Goal: Transaction & Acquisition: Download file/media

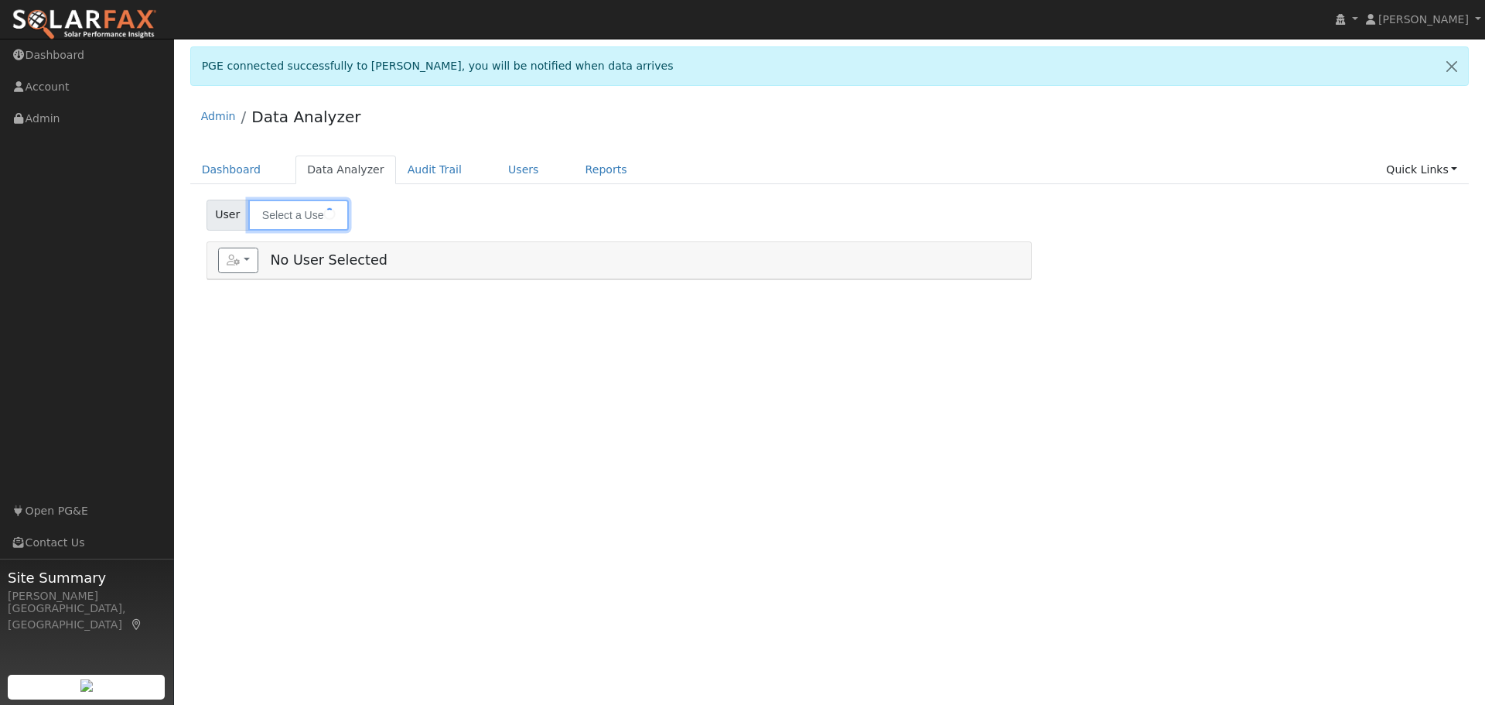
type input "[PERSON_NAME]"
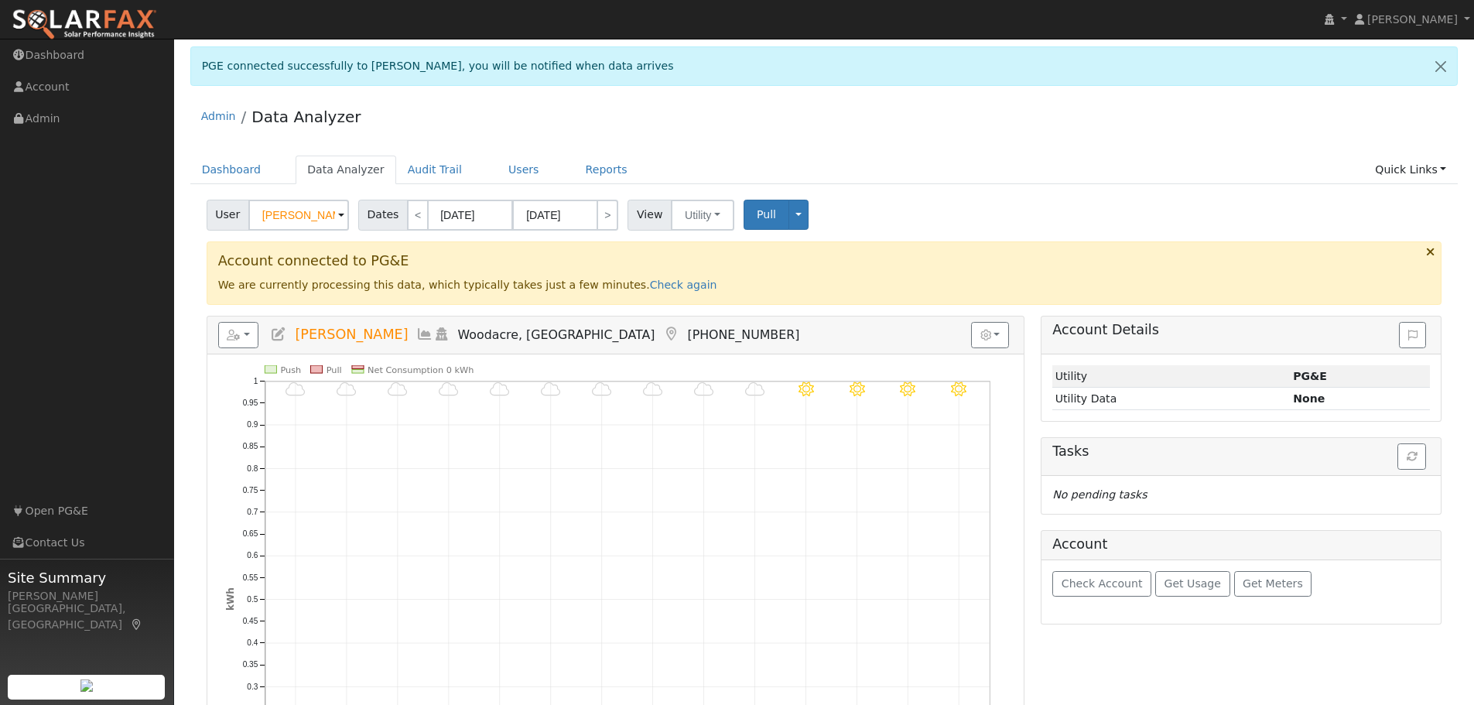
click at [992, 175] on ul "Dashboard Data Analyzer Audit Trail Users Reports Quick Links Quick Add Quick C…" at bounding box center [824, 169] width 1268 height 29
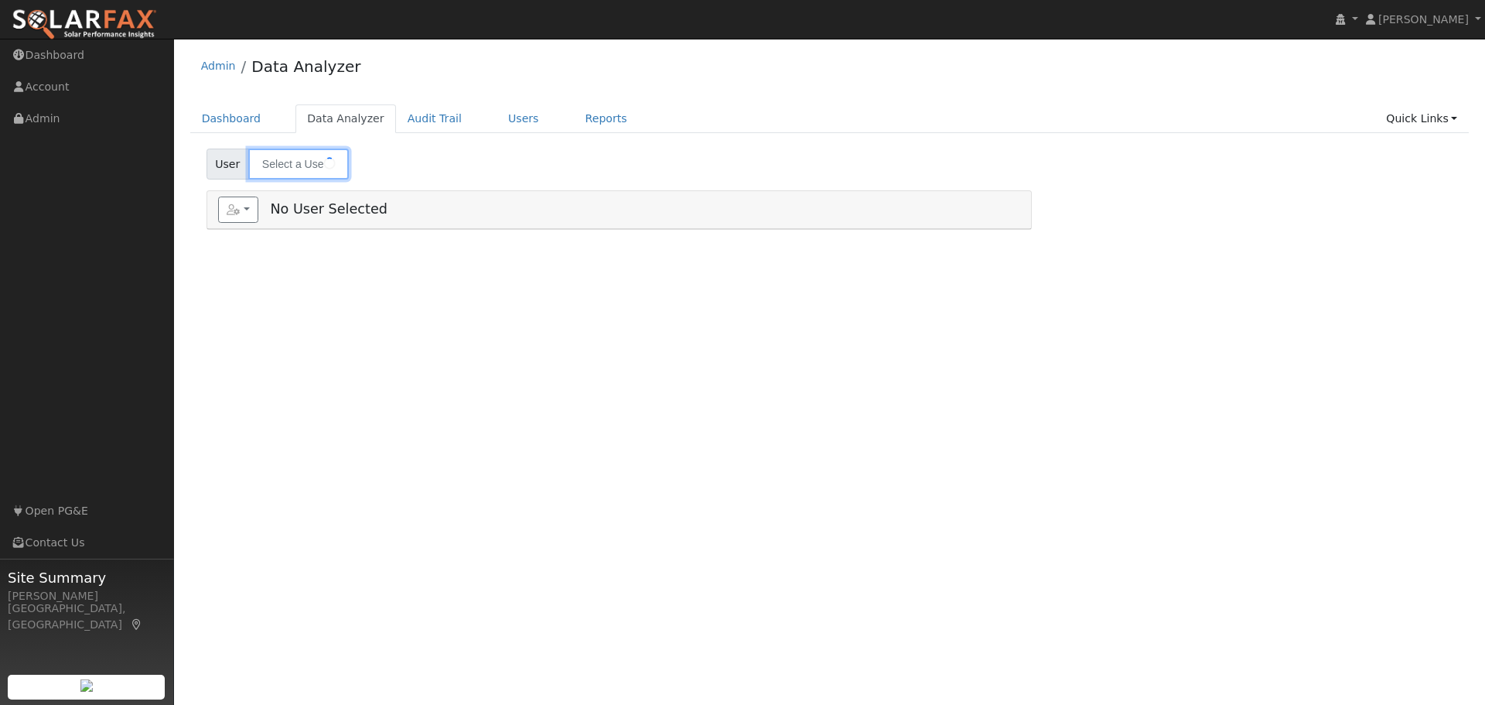
type input "[PERSON_NAME]"
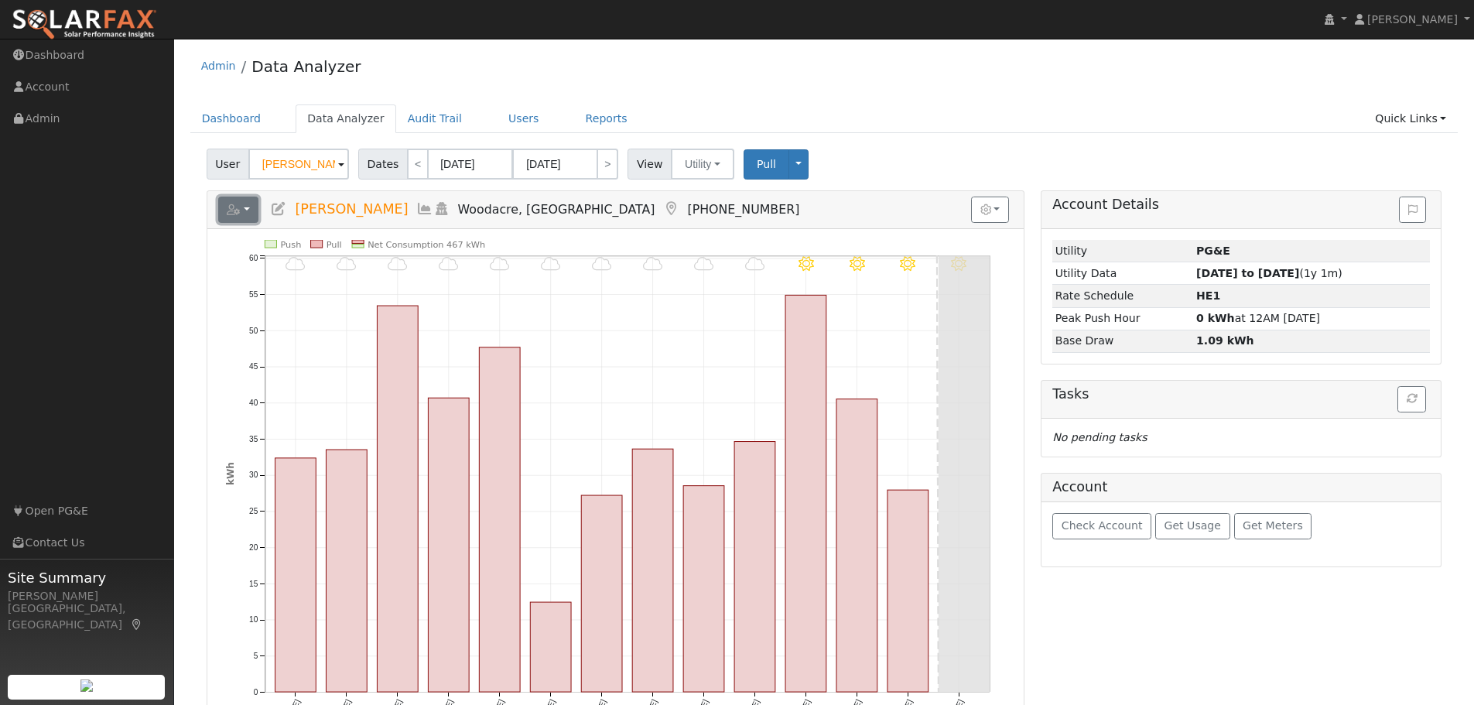
click at [239, 213] on icon "button" at bounding box center [234, 209] width 14 height 11
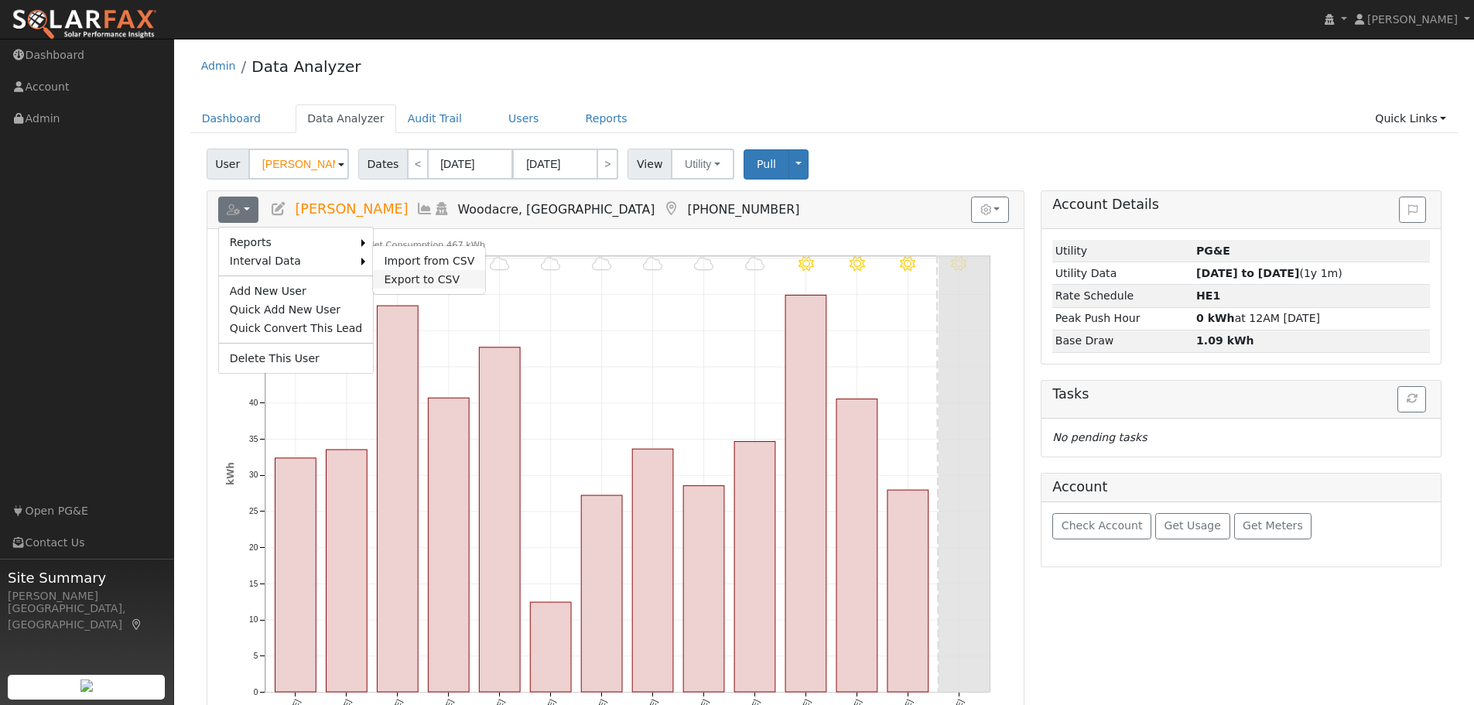
click at [403, 275] on link "Export to CSV" at bounding box center [429, 279] width 112 height 19
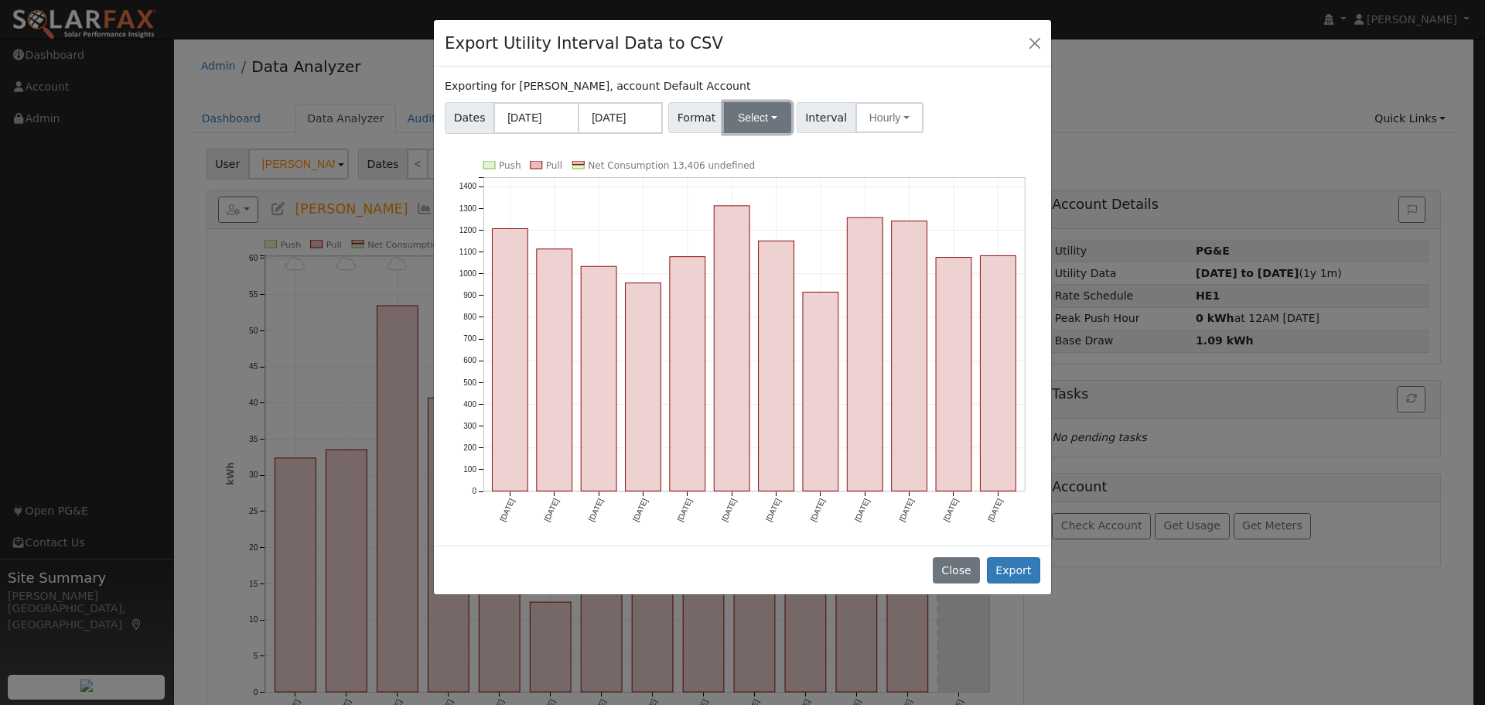
click at [751, 121] on button "Select" at bounding box center [757, 117] width 67 height 31
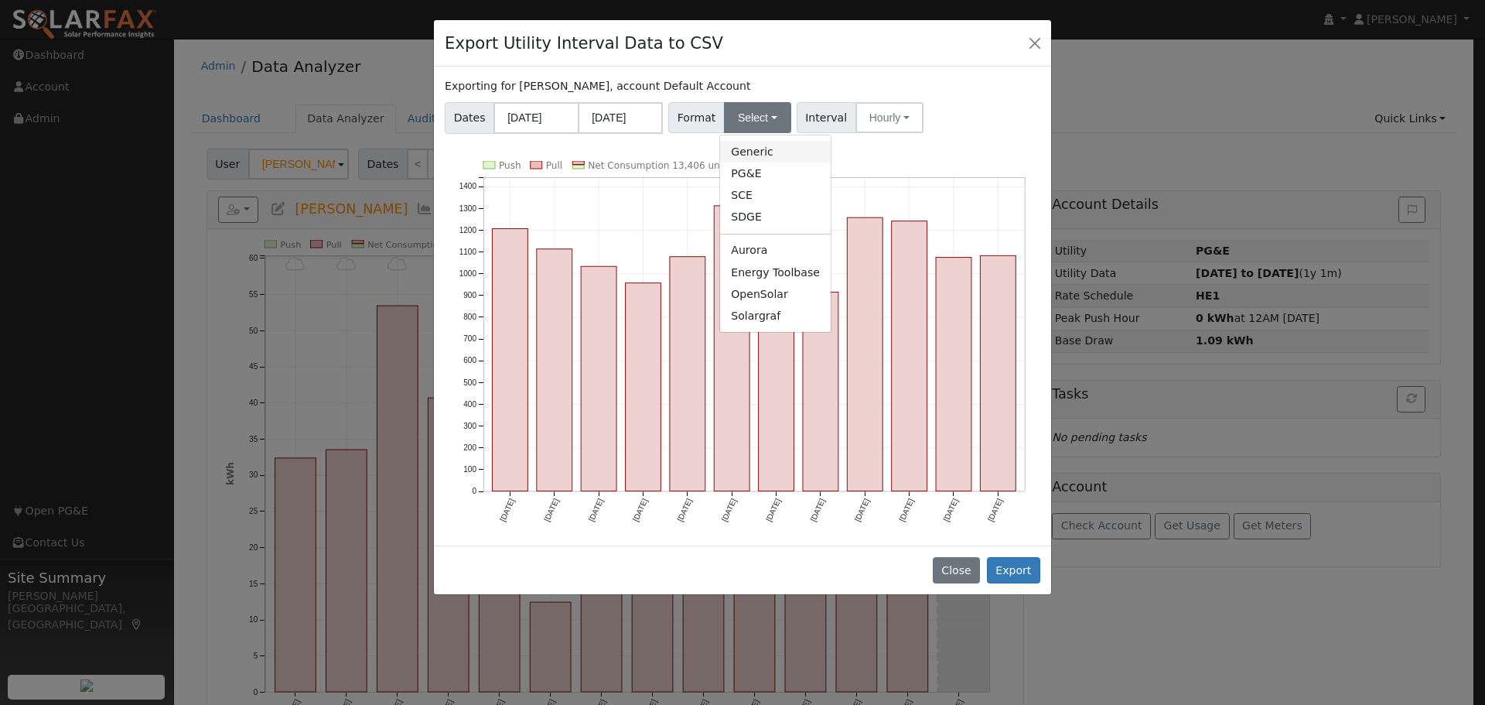
click at [761, 149] on link "Generic" at bounding box center [775, 152] width 111 height 22
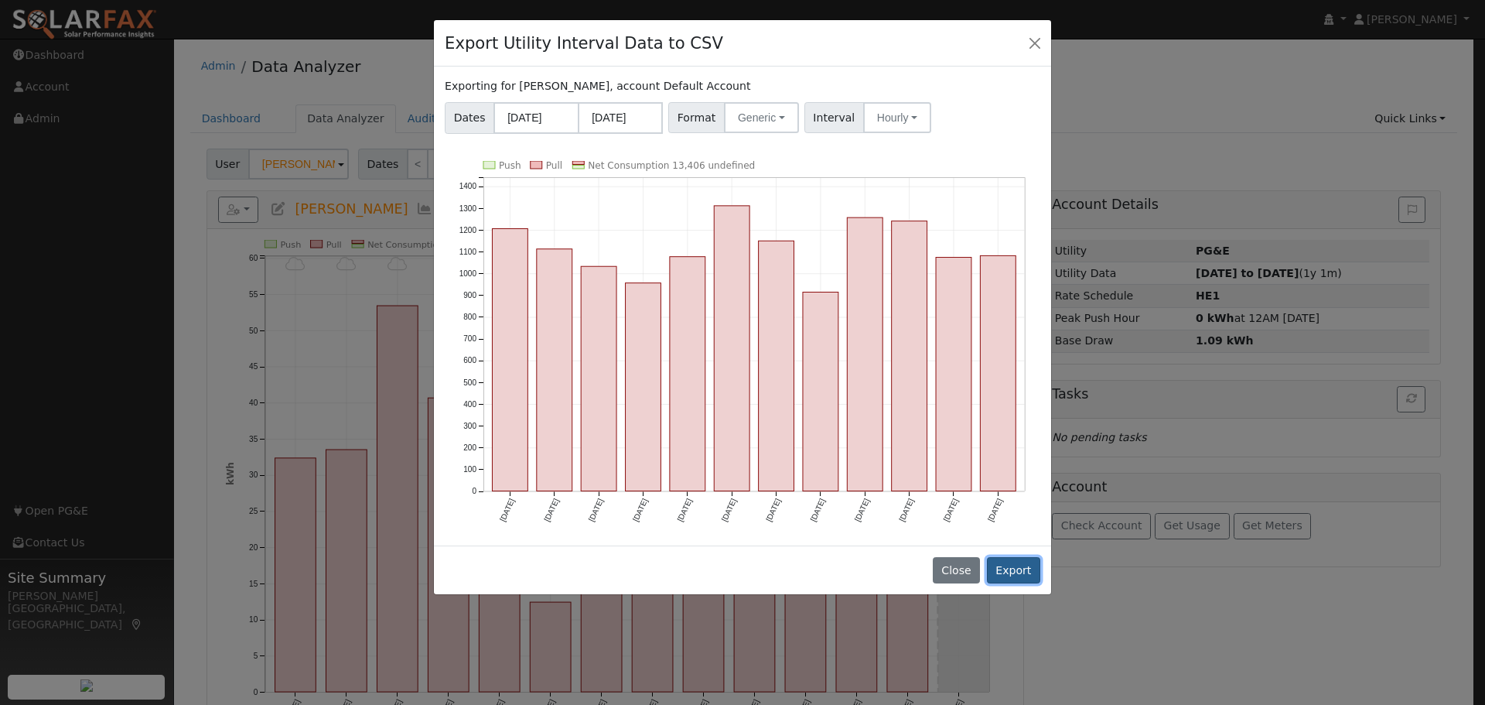
click at [1012, 559] on button "Export" at bounding box center [1013, 570] width 53 height 26
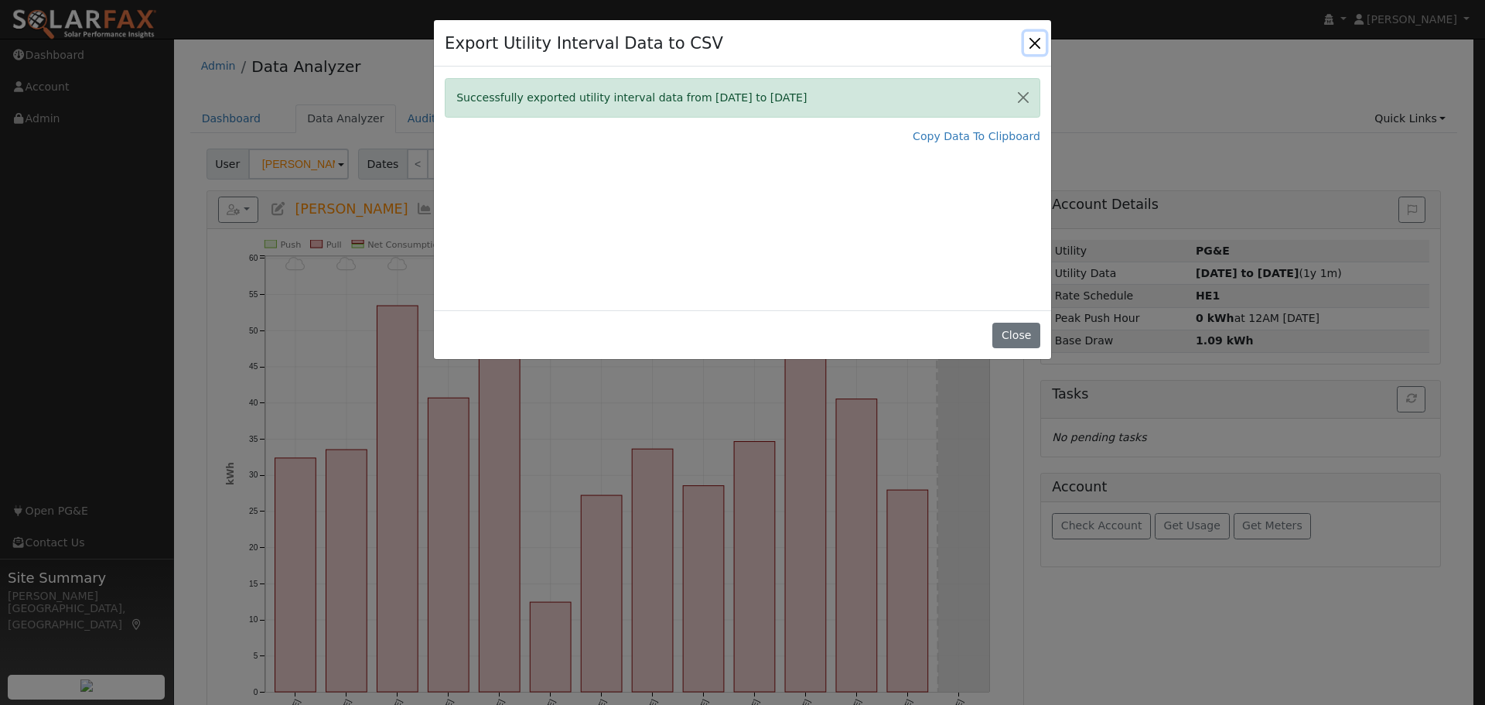
click at [1035, 43] on button "Close" at bounding box center [1035, 43] width 22 height 22
